Goal: Task Accomplishment & Management: Use online tool/utility

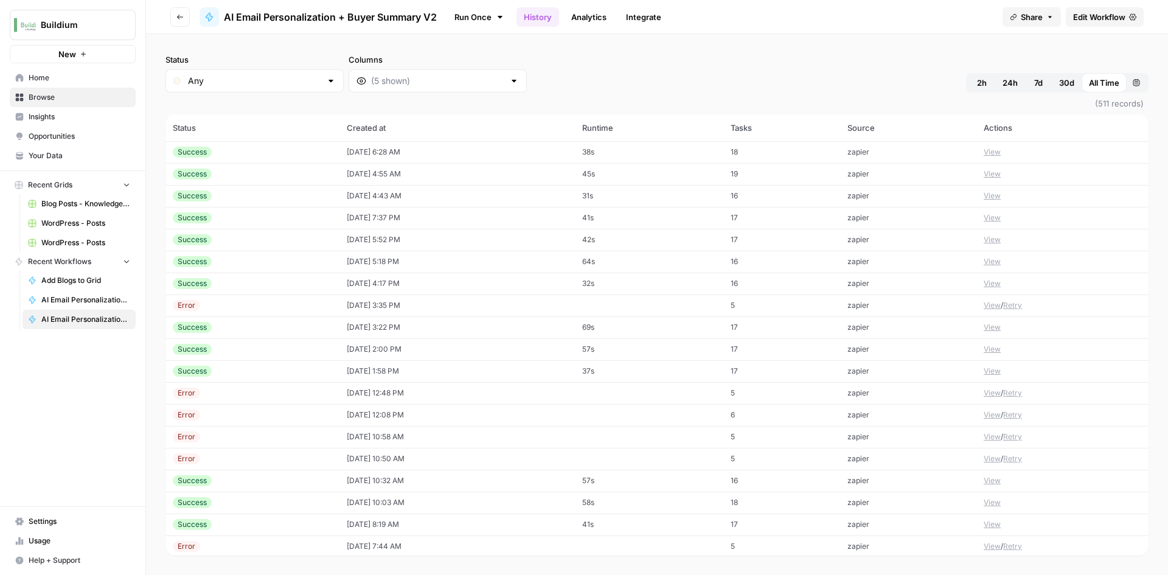
click at [186, 16] on button "Go back" at bounding box center [179, 16] width 19 height 19
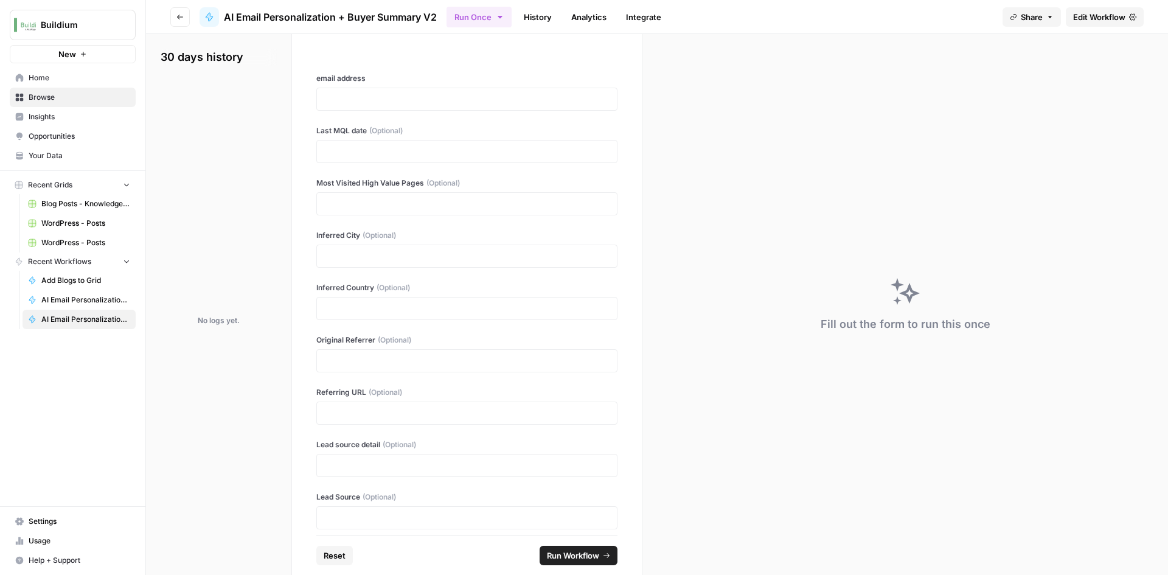
click at [189, 18] on button "Go back" at bounding box center [179, 16] width 19 height 19
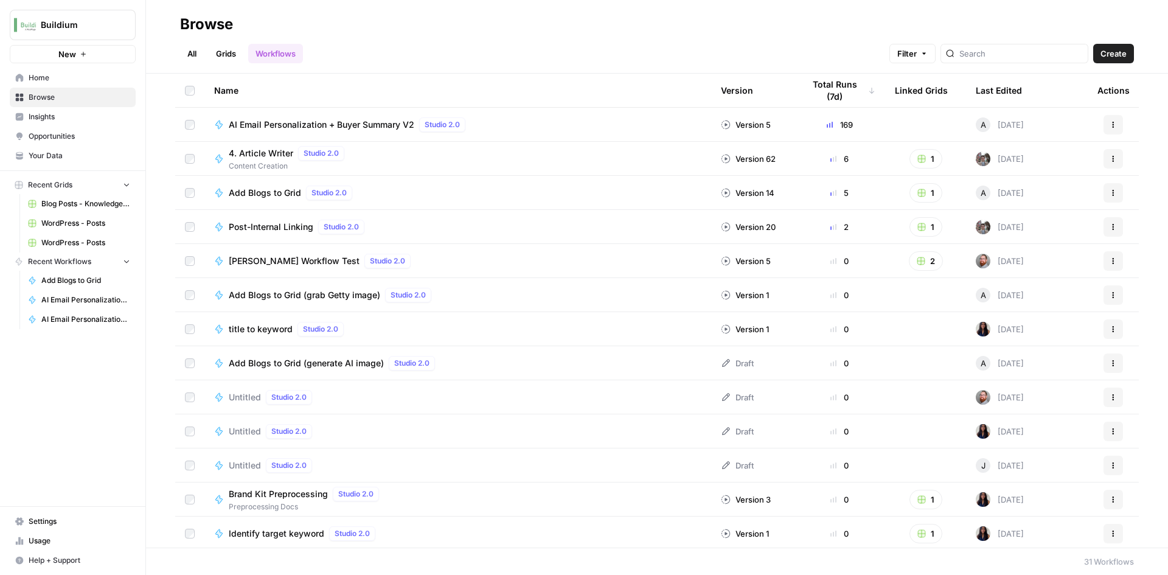
click at [285, 294] on span "Add Blogs to Grid (grab Getty image)" at bounding box center [304, 295] width 151 height 12
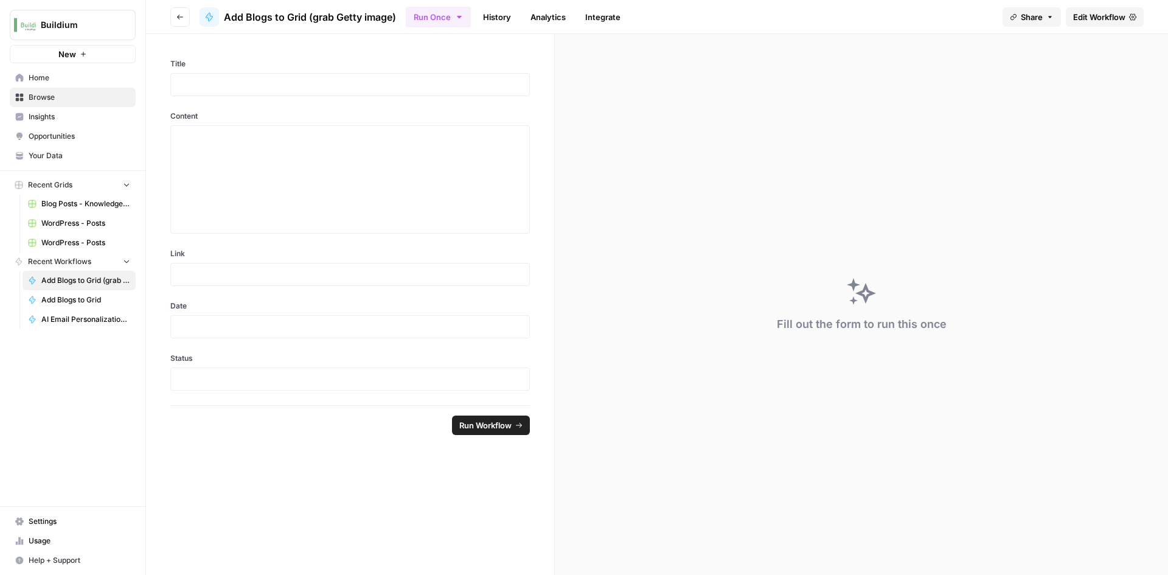
click at [1104, 18] on span "Edit Workflow" at bounding box center [1099, 17] width 52 height 12
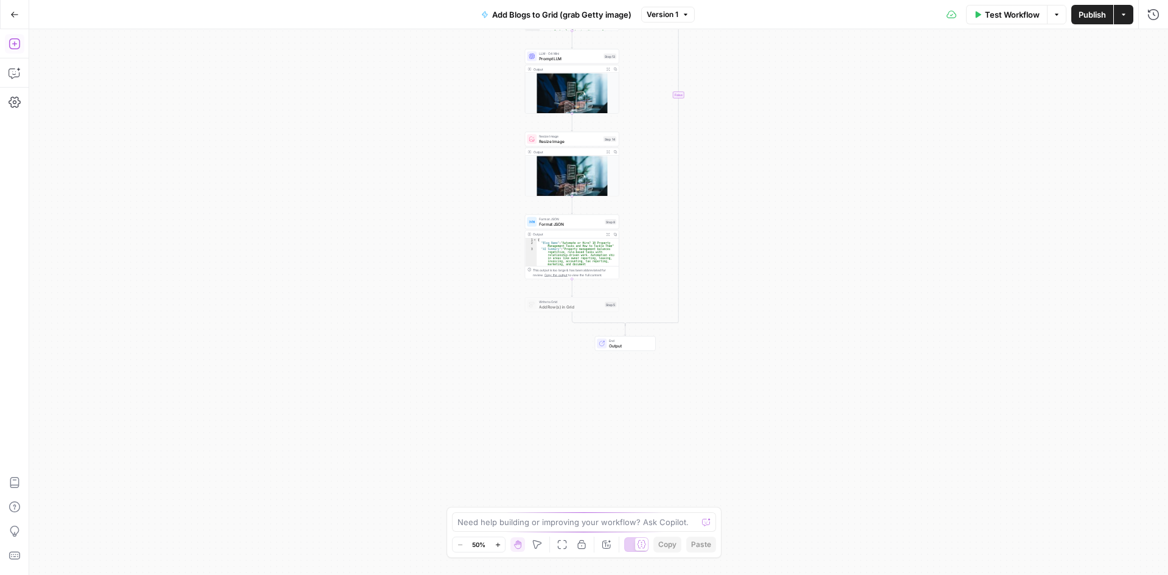
click at [15, 42] on icon "button" at bounding box center [15, 44] width 12 height 12
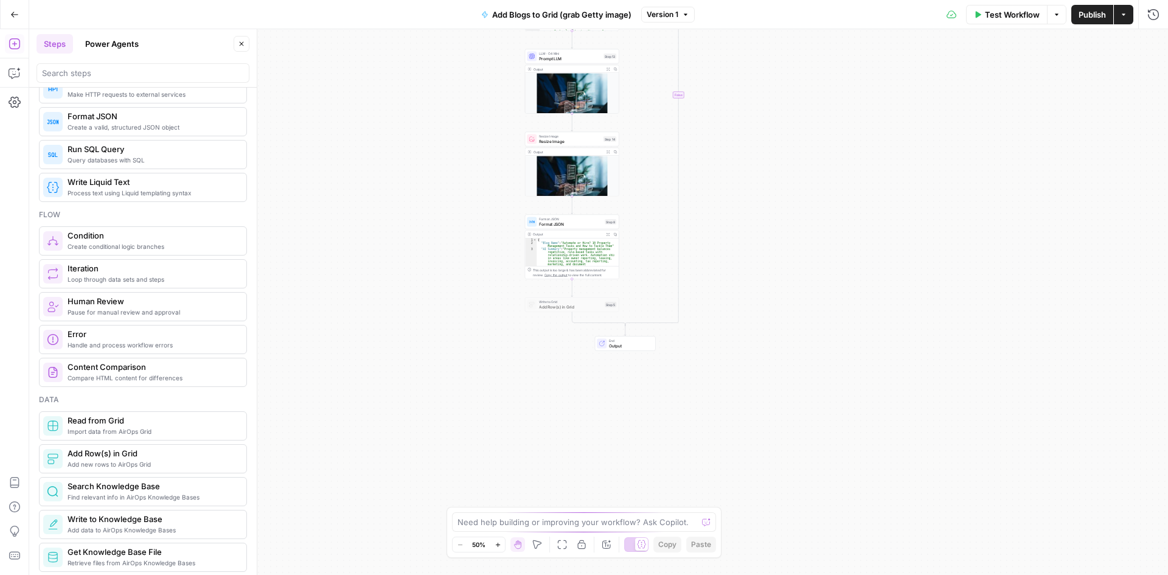
scroll to position [304, 0]
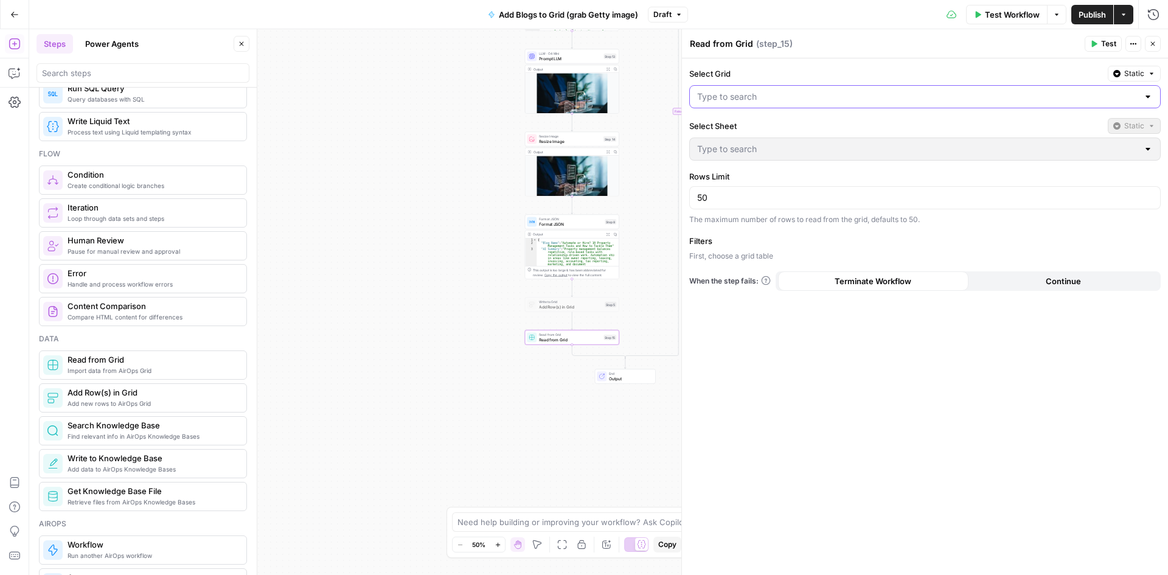
click at [759, 104] on div at bounding box center [925, 96] width 472 height 23
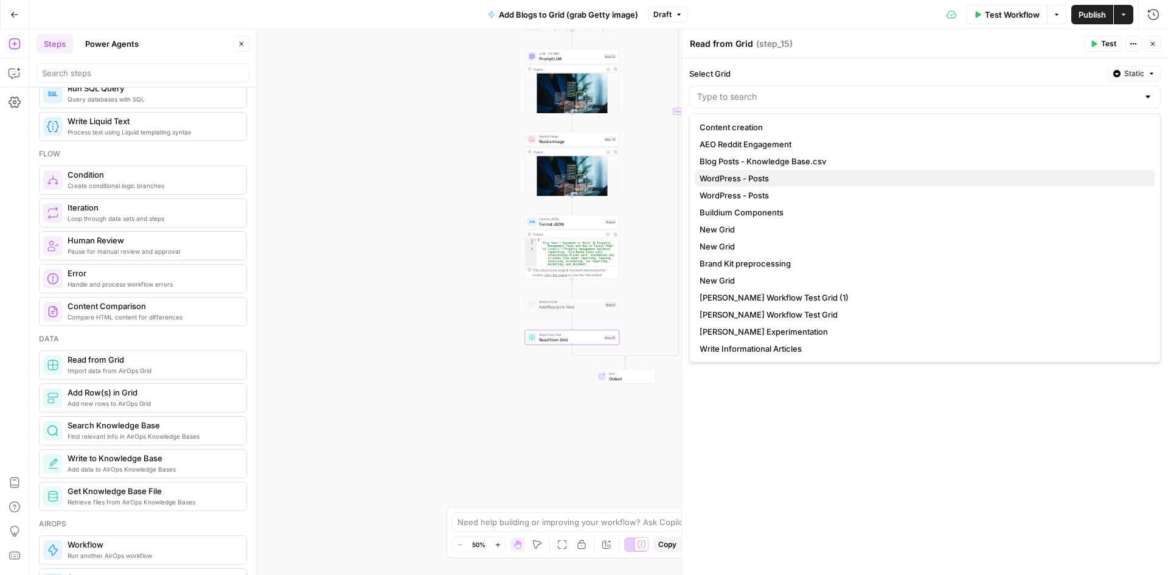
click at [757, 178] on span "WordPress - Posts" at bounding box center [923, 178] width 446 height 12
type input "WordPress - Posts"
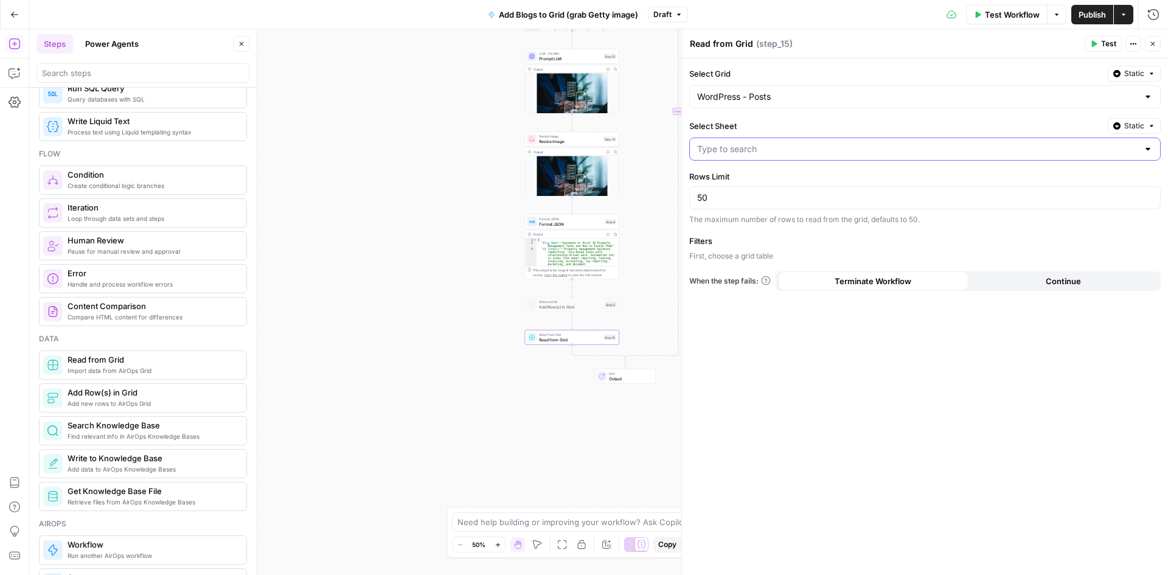
click at [796, 145] on input "Select Sheet" at bounding box center [917, 149] width 441 height 12
click at [754, 172] on button "Sheet 1" at bounding box center [925, 179] width 461 height 17
type input "Sheet 1"
drag, startPoint x: 706, startPoint y: 195, endPoint x: 678, endPoint y: 195, distance: 28.0
click at [681, 195] on div "Read from Grid Read from Grid ( step_15 ) Test Actions Close Select Grid Static…" at bounding box center [924, 302] width 487 height 546
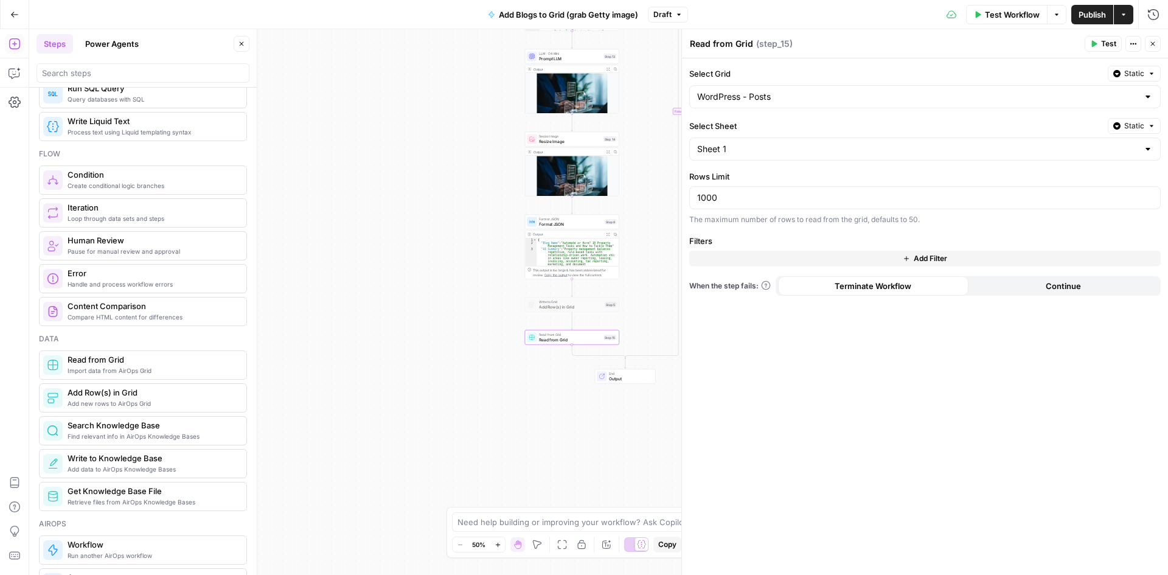
click at [868, 406] on div "Select Grid Static WordPress - Posts Select Sheet Static Sheet 1 Rows Limit 100…" at bounding box center [925, 316] width 486 height 517
drag, startPoint x: 740, startPoint y: 191, endPoint x: 709, endPoint y: 192, distance: 31.0
click at [716, 192] on div "1000" at bounding box center [925, 197] width 472 height 23
drag, startPoint x: 751, startPoint y: 198, endPoint x: 663, endPoint y: 186, distance: 89.0
click at [663, 187] on body "Buildium New Home Browse Insights Opportunities Your Data Recent Grids Blog Pos…" at bounding box center [584, 287] width 1168 height 575
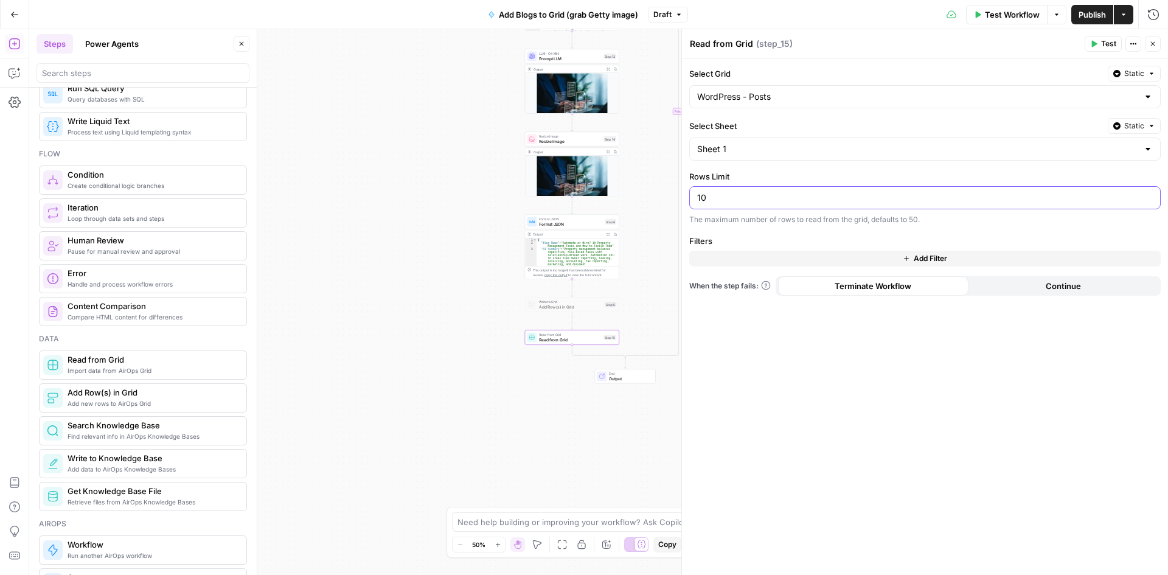
type input "1"
click at [1154, 40] on icon "button" at bounding box center [1152, 43] width 7 height 7
